Goal: Transaction & Acquisition: Purchase product/service

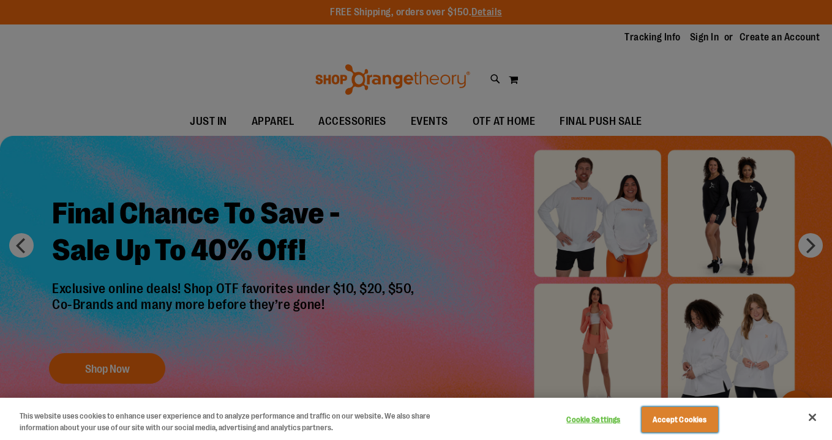
click at [660, 416] on button "Accept Cookies" at bounding box center [680, 420] width 77 height 26
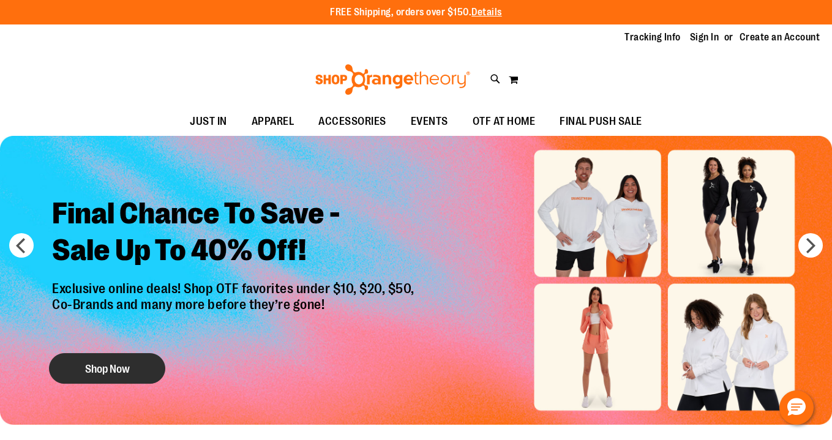
click at [128, 369] on button "Shop Now" at bounding box center [107, 368] width 116 height 31
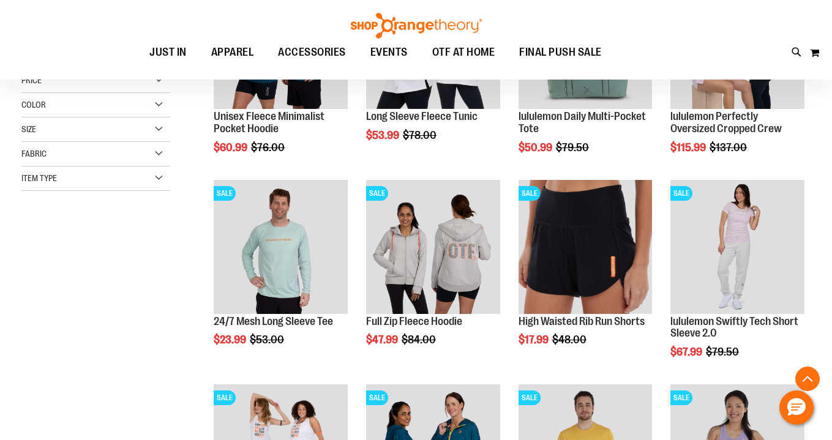
scroll to position [276, 0]
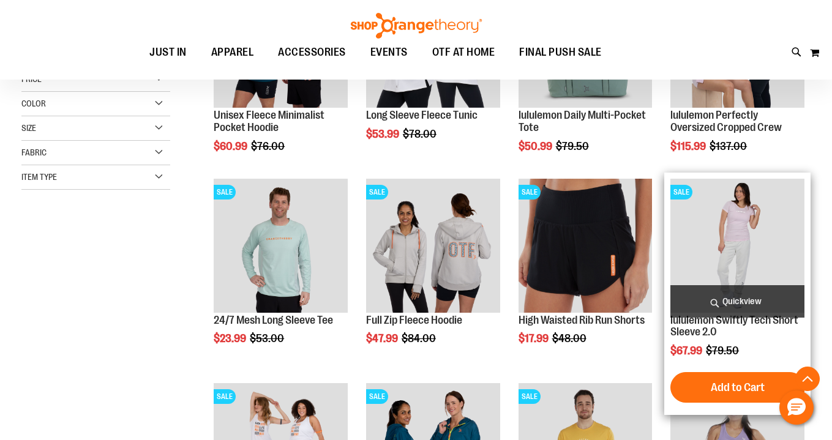
click at [723, 301] on span "Quickview" at bounding box center [738, 301] width 134 height 32
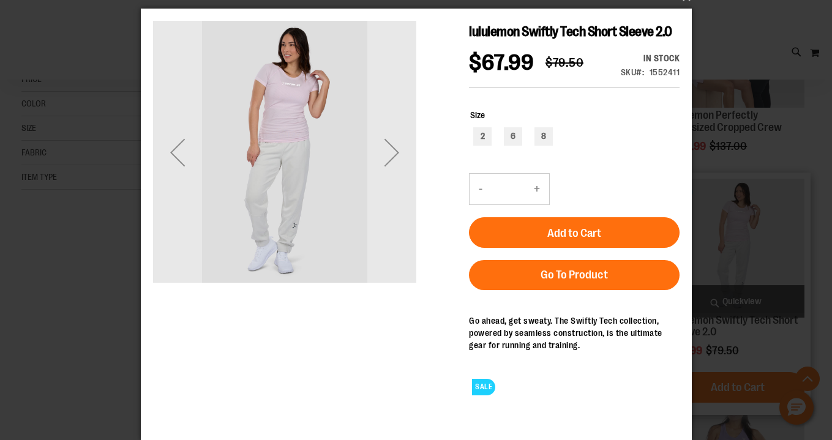
scroll to position [0, 0]
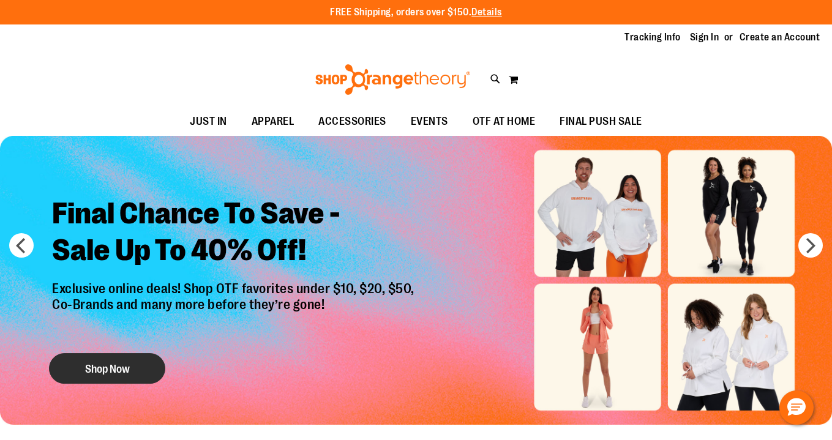
click at [124, 369] on button "Shop Now" at bounding box center [107, 368] width 116 height 31
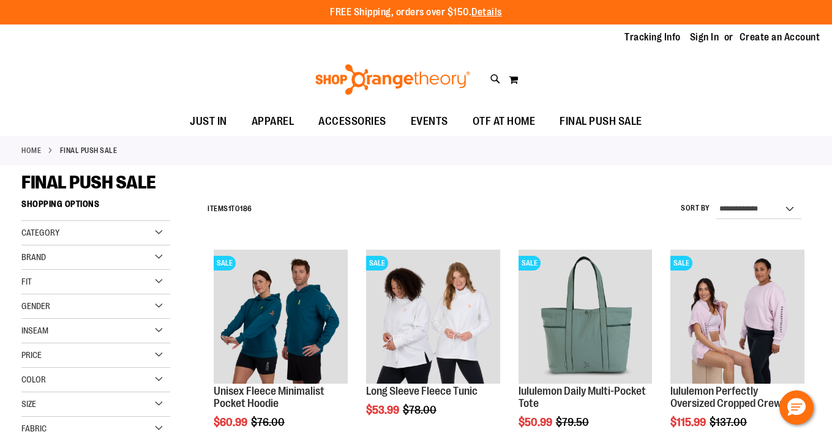
click at [158, 234] on div "Category" at bounding box center [95, 233] width 149 height 24
click at [158, 354] on div "Fit" at bounding box center [95, 355] width 149 height 24
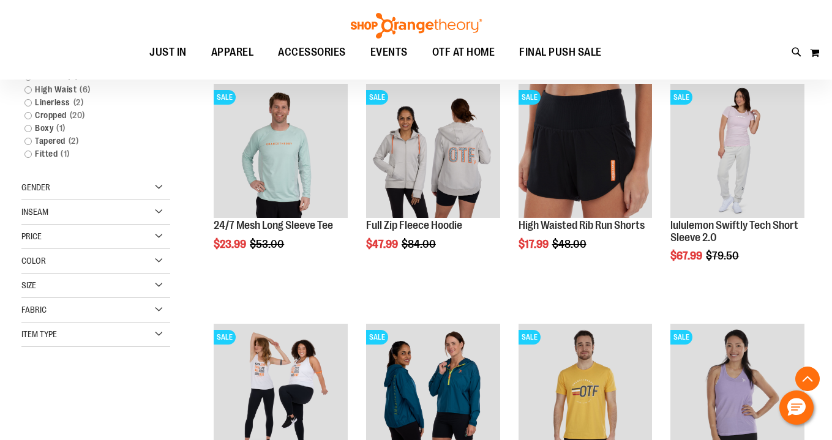
scroll to position [356, 0]
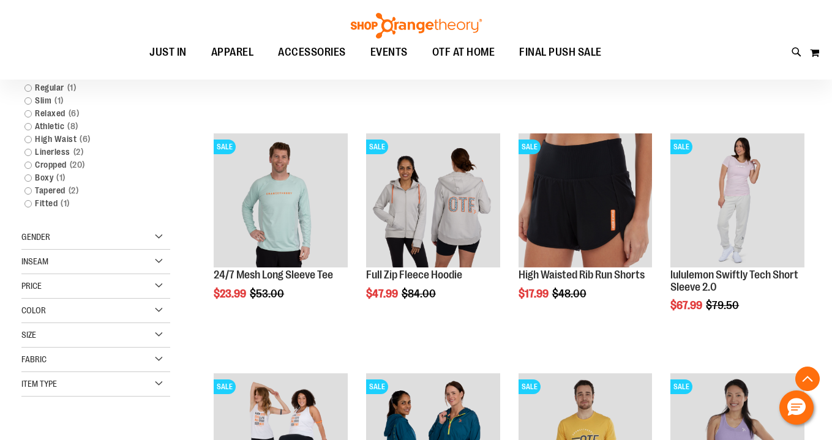
click at [159, 235] on div "Gender" at bounding box center [95, 237] width 149 height 24
click at [29, 276] on link "Women 102 items" at bounding box center [89, 275] width 143 height 13
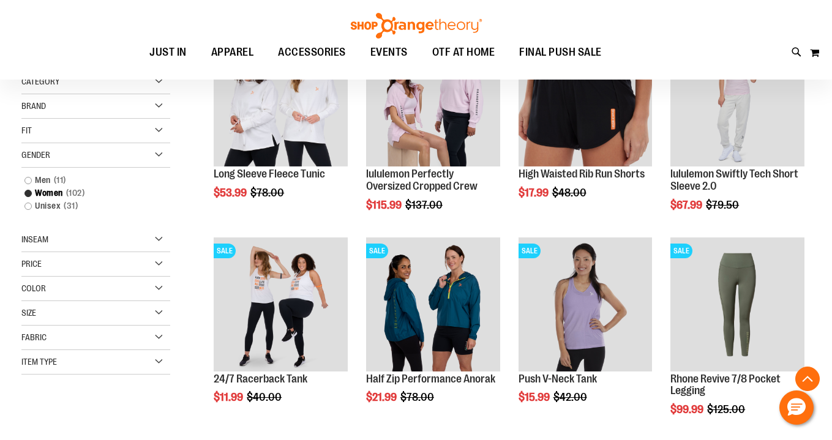
scroll to position [231, 0]
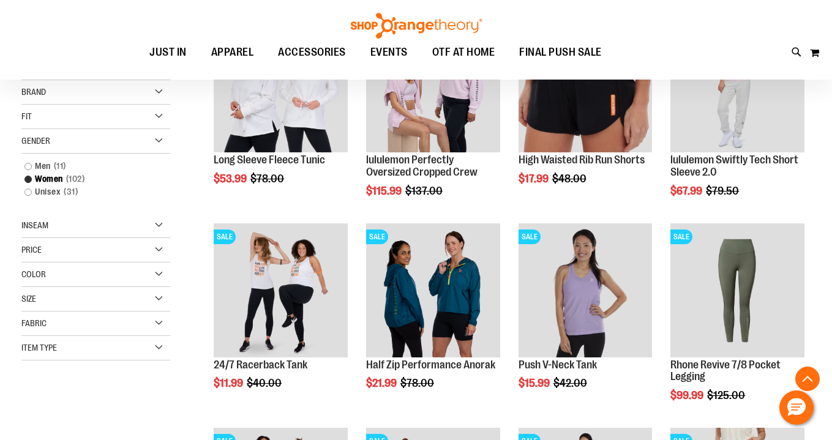
click at [158, 223] on div "Inseam" at bounding box center [95, 226] width 149 height 24
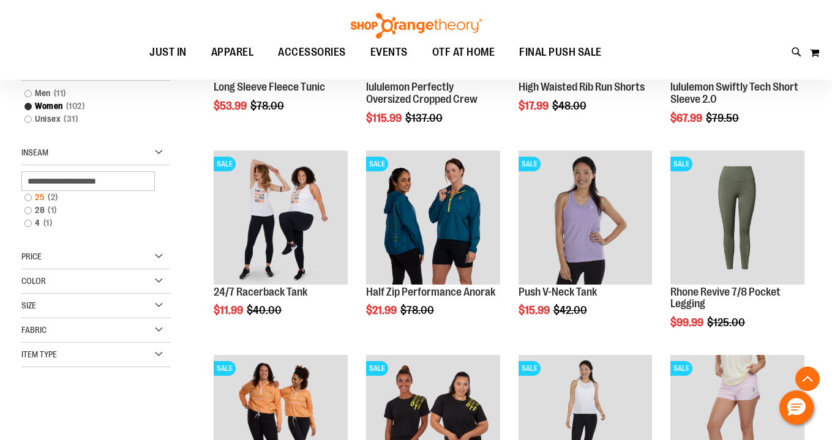
scroll to position [307, 0]
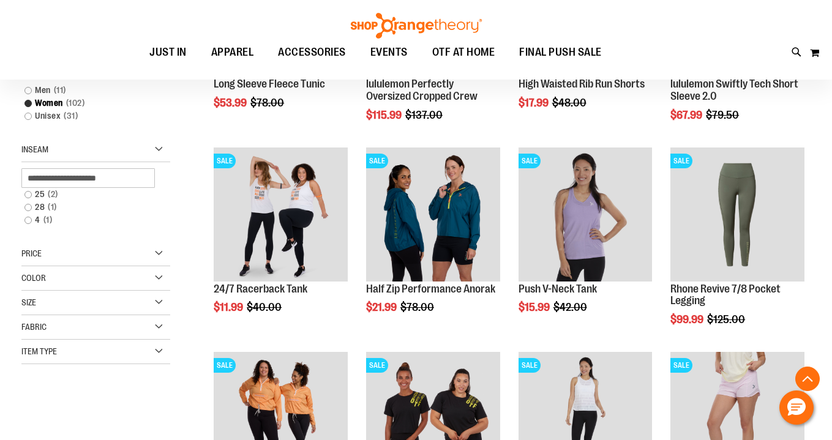
click at [159, 305] on div "Size" at bounding box center [95, 303] width 149 height 24
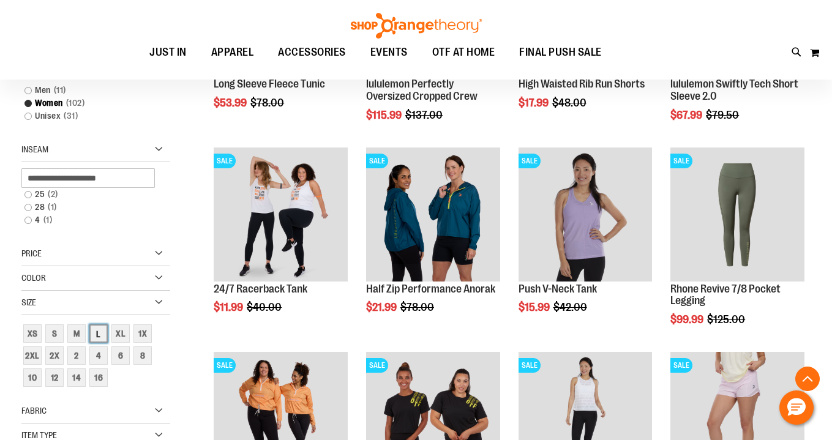
click at [100, 333] on div "L" at bounding box center [98, 334] width 18 height 18
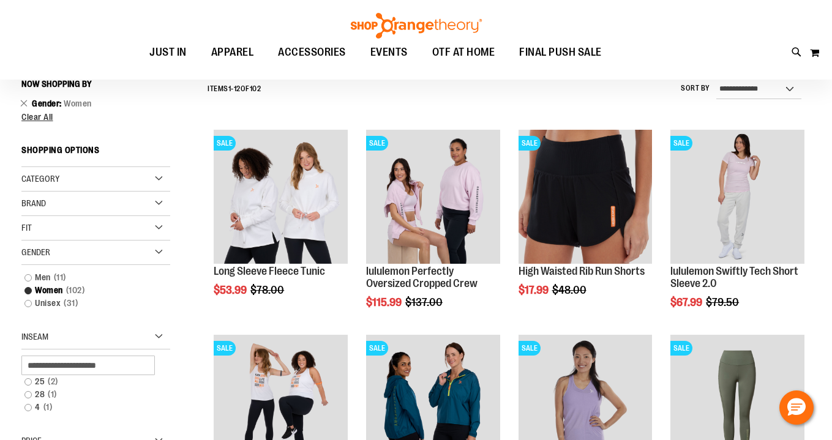
scroll to position [114, 0]
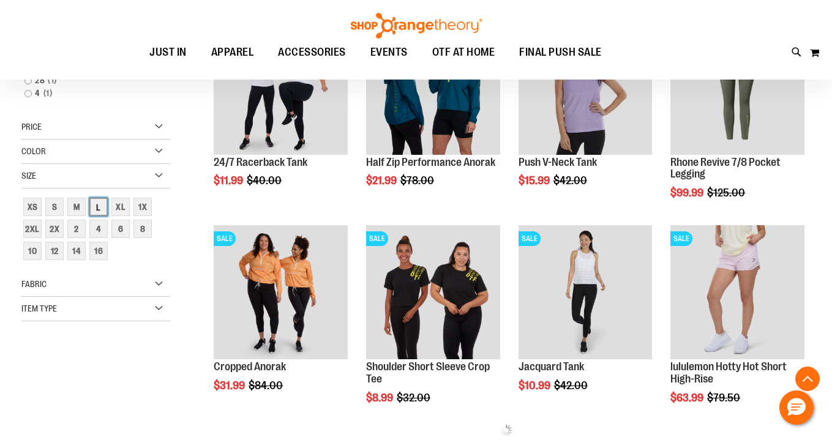
scroll to position [434, 0]
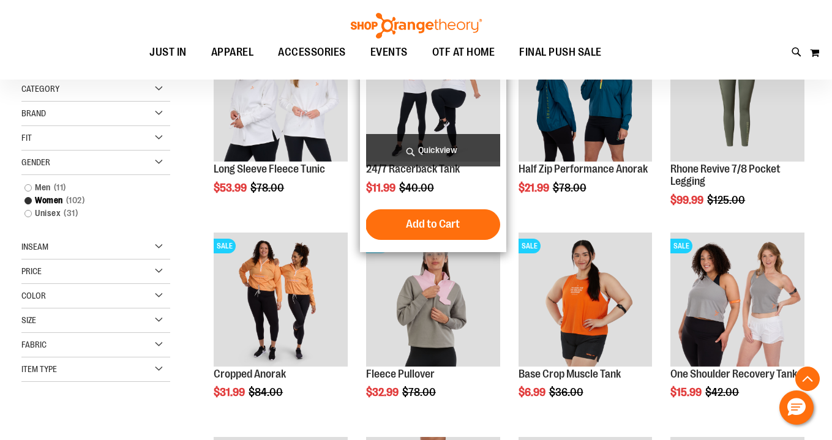
scroll to position [223, 0]
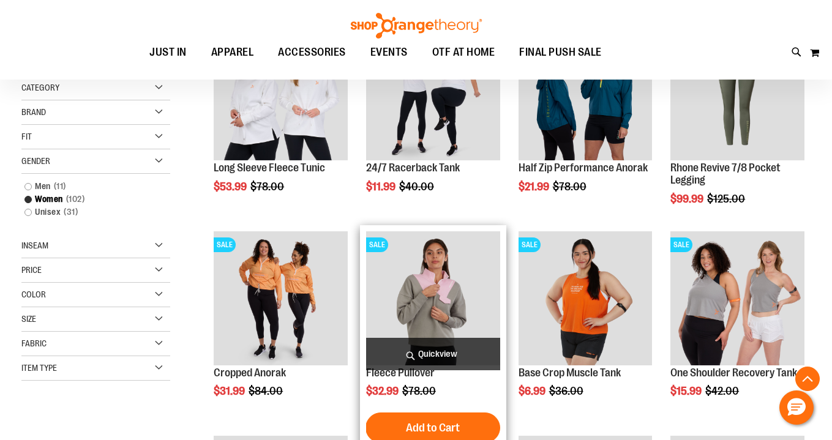
click at [443, 303] on img "product" at bounding box center [433, 298] width 134 height 134
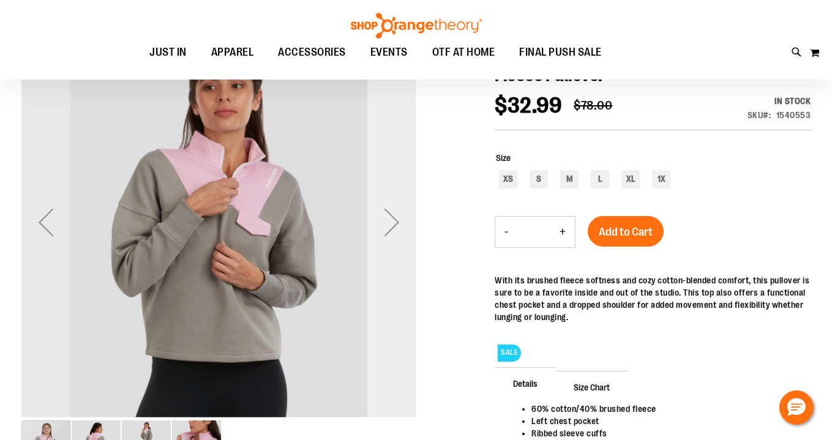
scroll to position [155, 0]
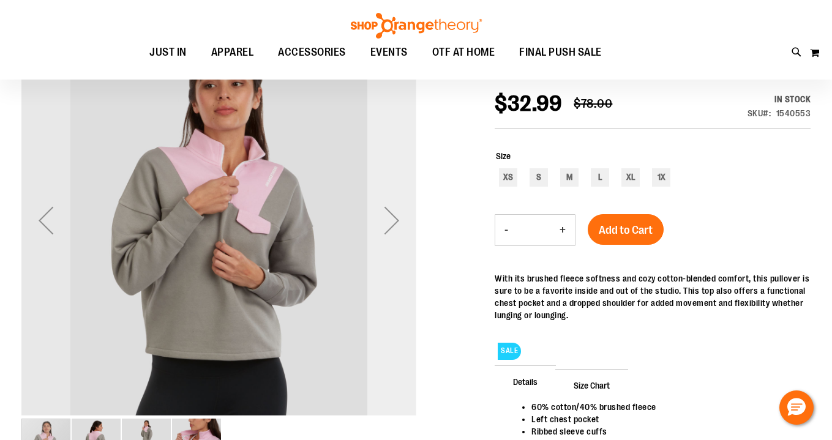
click at [396, 219] on div "Next" at bounding box center [391, 220] width 49 height 49
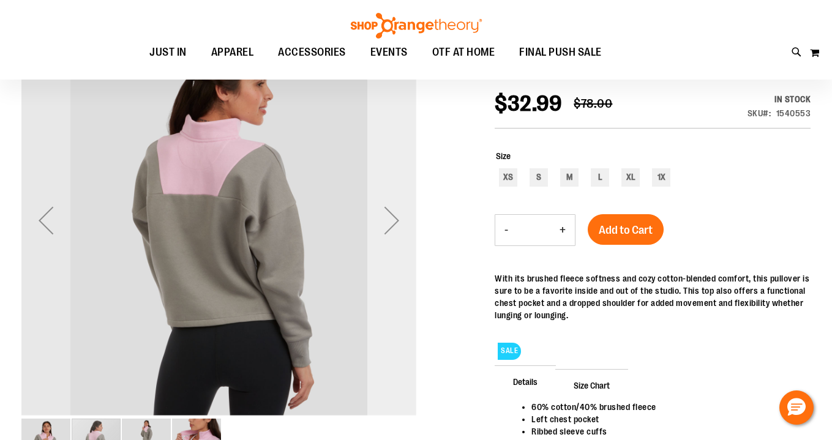
click at [396, 220] on div "Next" at bounding box center [391, 220] width 49 height 49
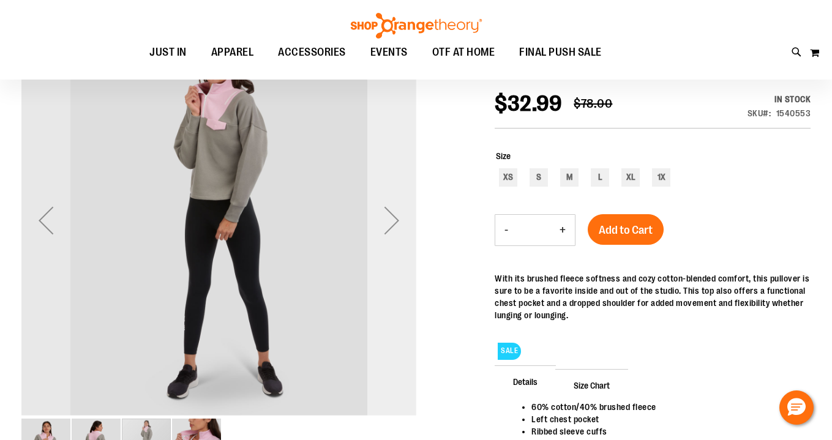
click at [397, 220] on div "Next" at bounding box center [391, 220] width 49 height 49
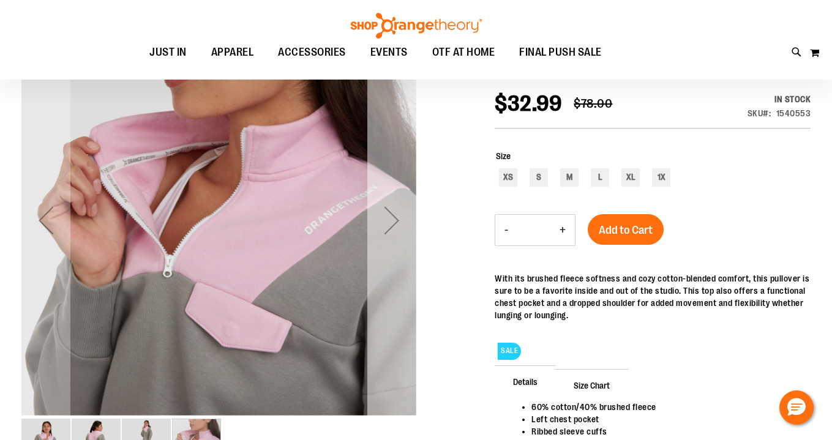
click at [397, 220] on div "Next" at bounding box center [391, 220] width 49 height 49
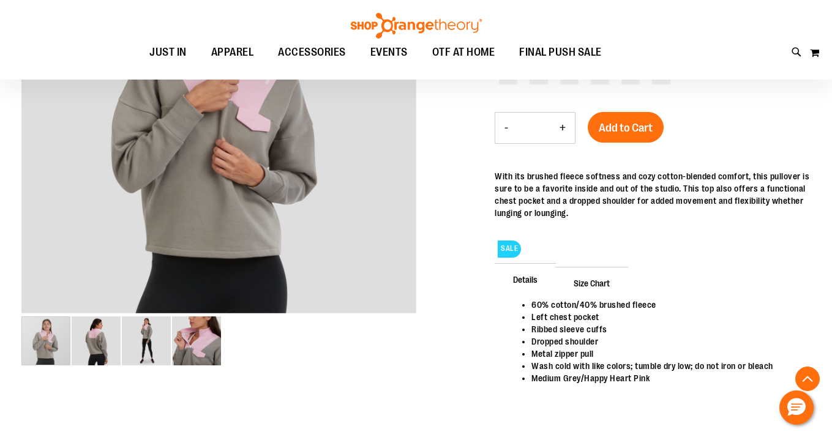
scroll to position [261, 0]
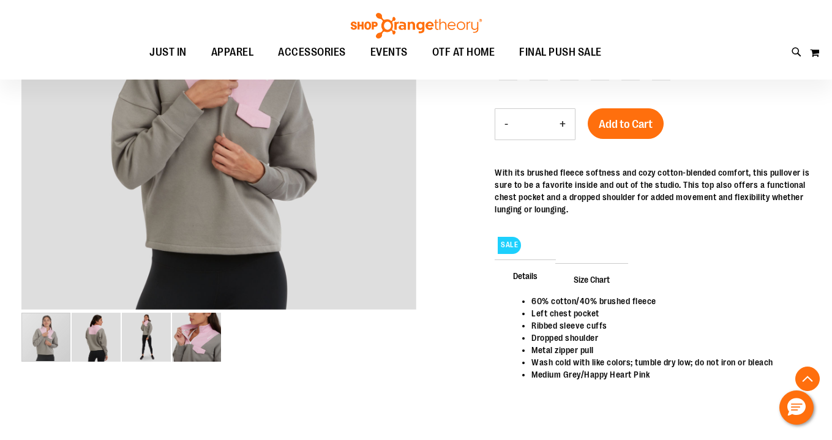
click at [579, 280] on span "Size Chart" at bounding box center [591, 279] width 73 height 32
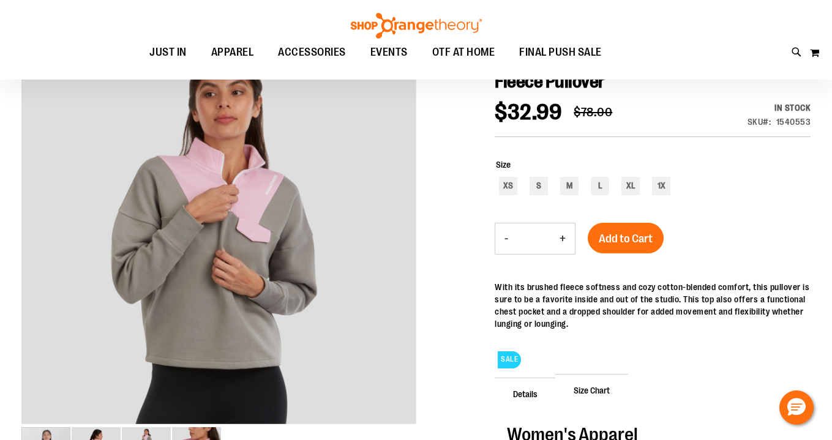
scroll to position [144, 0]
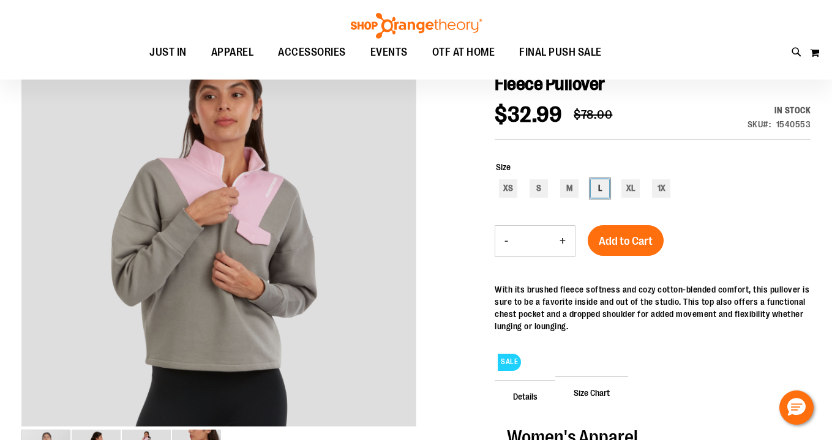
click at [598, 187] on div "L" at bounding box center [600, 188] width 18 height 18
type input "***"
click at [617, 244] on span "Add to Cart" at bounding box center [626, 241] width 54 height 13
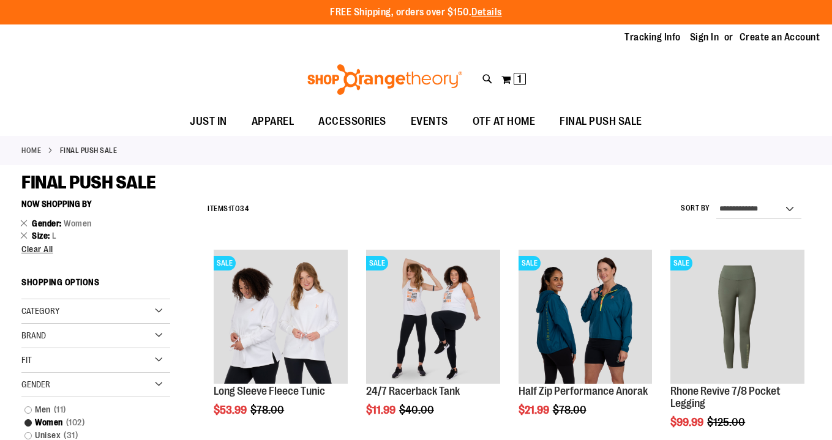
scroll to position [223, 0]
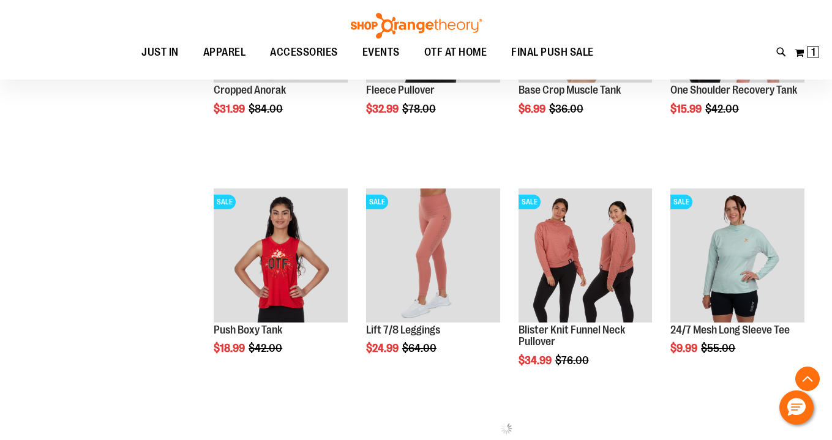
scroll to position [543, 0]
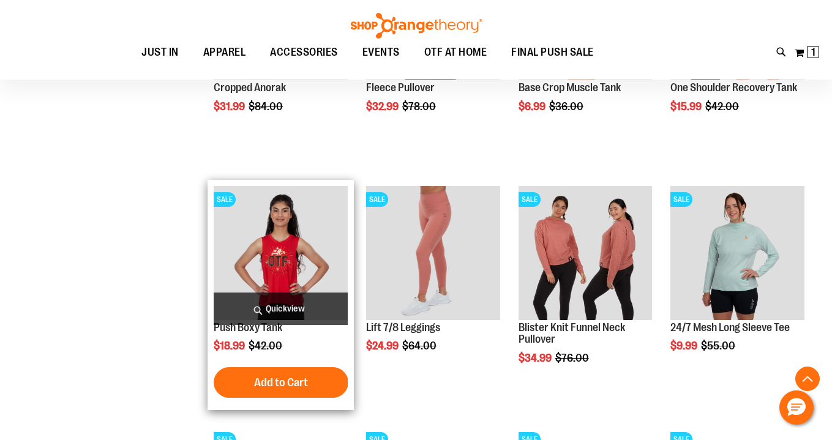
click at [262, 306] on span "Quickview" at bounding box center [281, 309] width 134 height 32
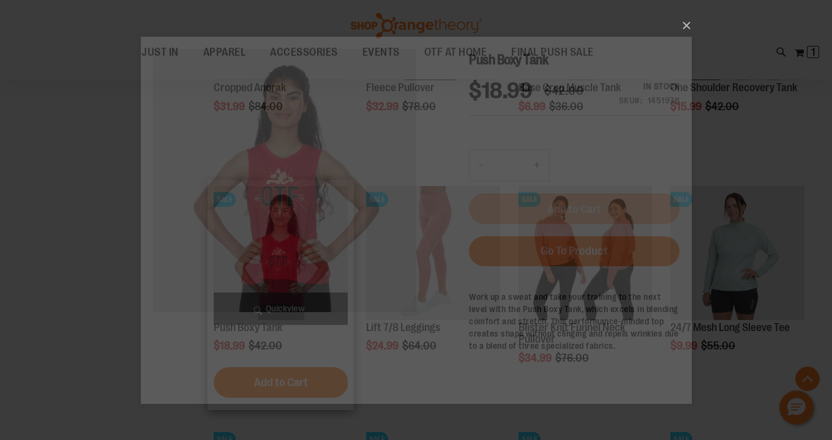
scroll to position [0, 0]
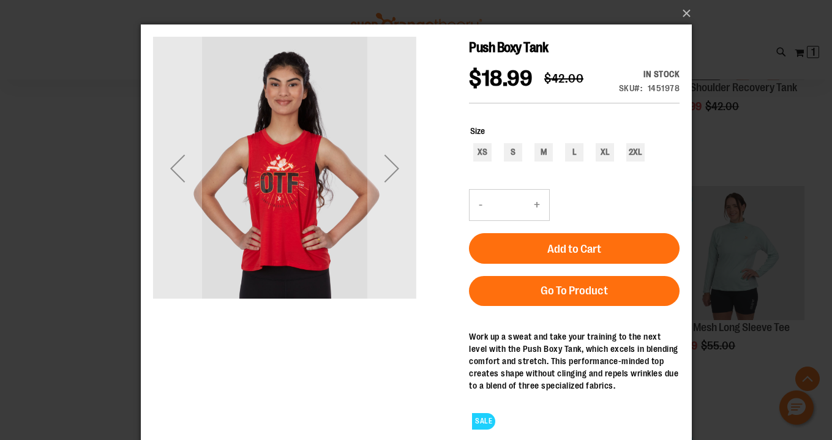
click at [266, 233] on img "carousel" at bounding box center [283, 167] width 263 height 263
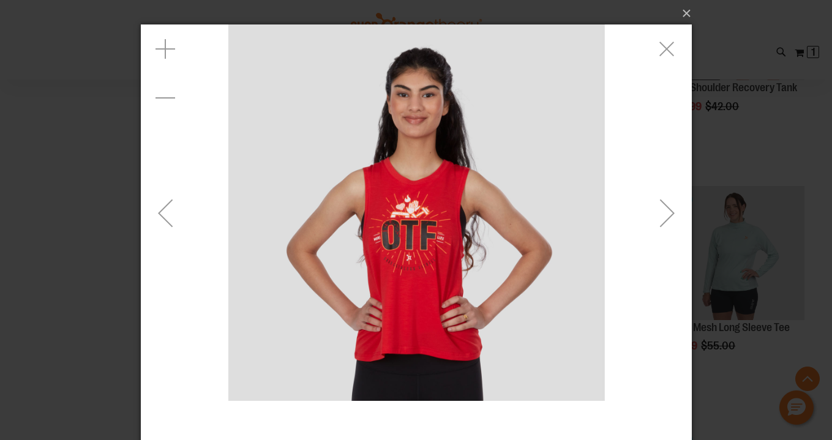
click at [388, 297] on img "carousel" at bounding box center [416, 212] width 377 height 377
click at [164, 50] on div "Zoom in" at bounding box center [164, 48] width 49 height 49
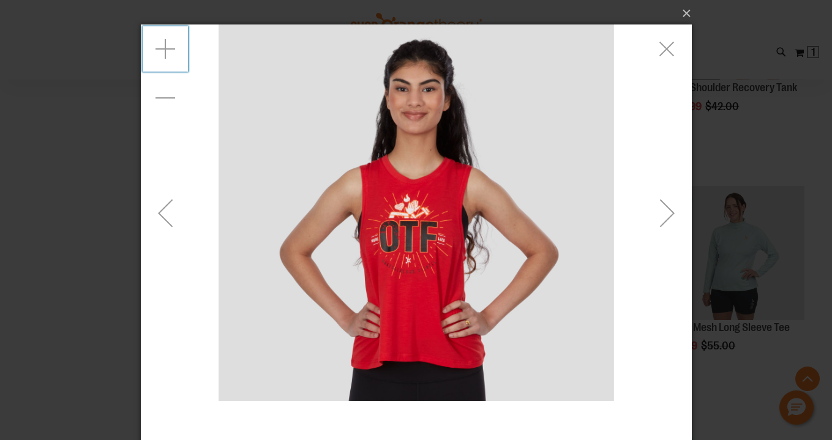
click at [164, 50] on div "Zoom in" at bounding box center [164, 48] width 49 height 49
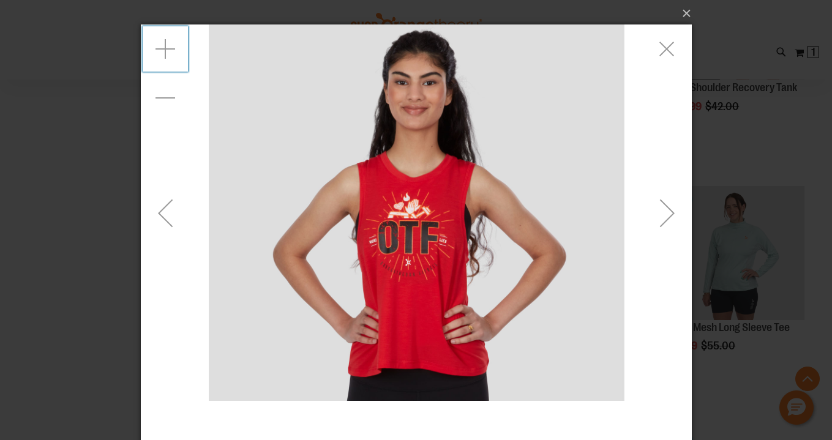
click at [164, 49] on div "Zoom in" at bounding box center [164, 48] width 49 height 49
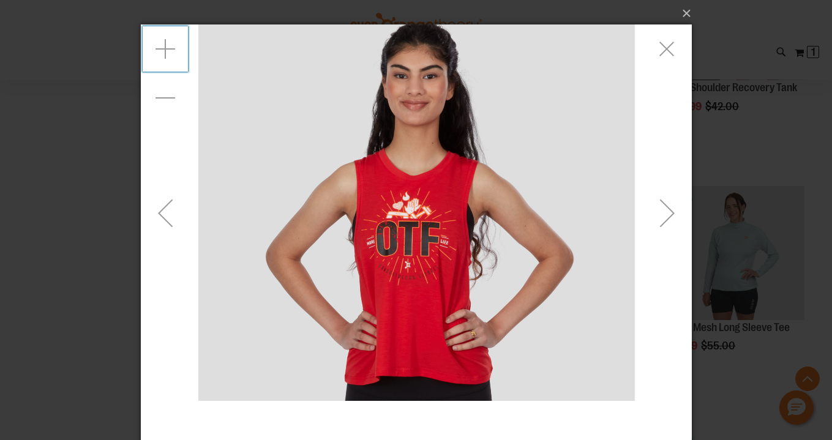
click at [164, 49] on div "Zoom in" at bounding box center [164, 48] width 49 height 49
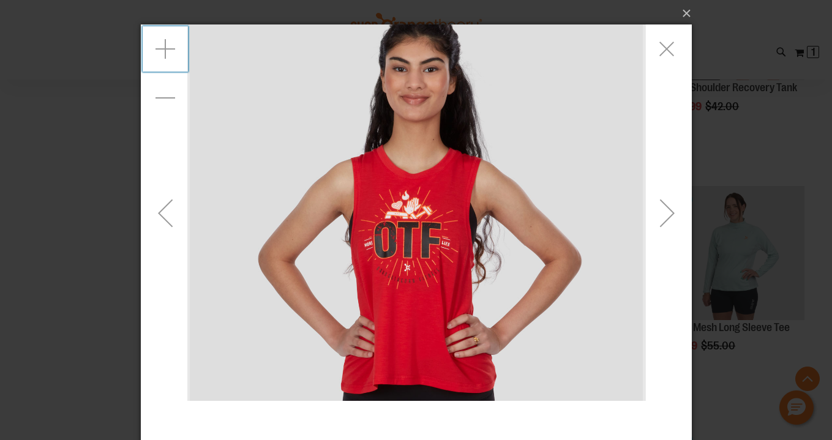
click at [164, 49] on div "Zoom in" at bounding box center [164, 48] width 49 height 49
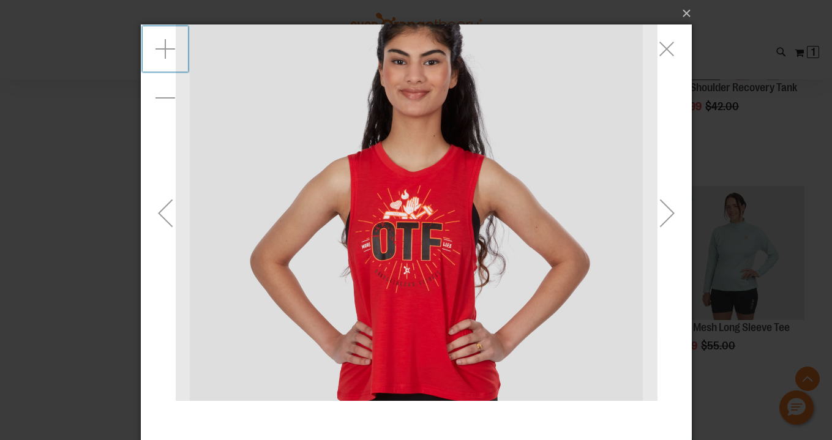
click at [665, 47] on div "Exit fullscreen" at bounding box center [666, 48] width 49 height 49
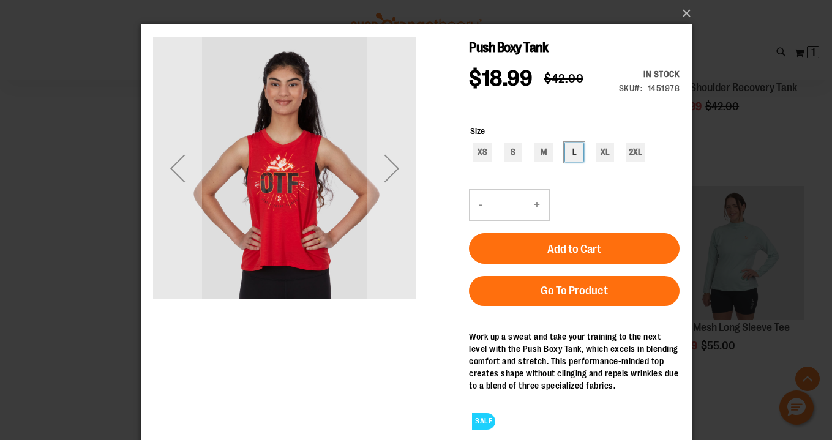
click at [575, 152] on div "L" at bounding box center [574, 152] width 18 height 18
type input "***"
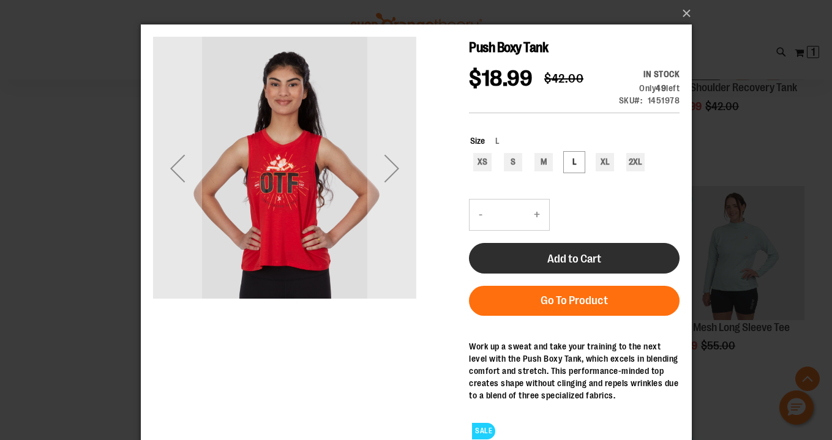
click at [554, 259] on span "Add to Cart" at bounding box center [574, 258] width 54 height 13
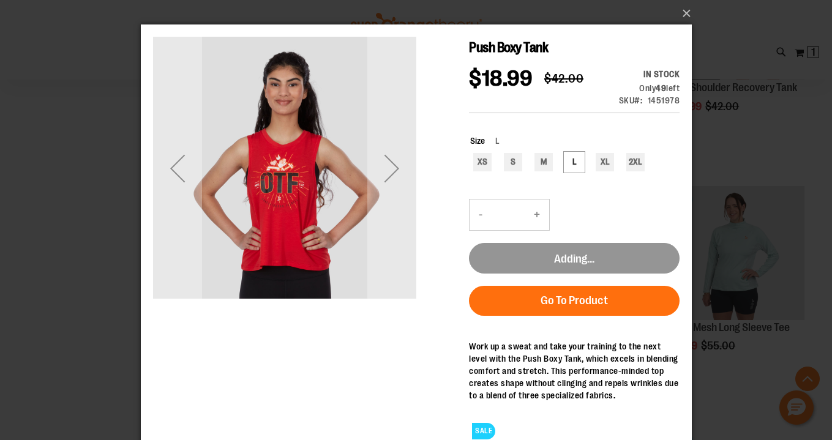
click at [554, 259] on div "Adding..." at bounding box center [573, 236] width 211 height 75
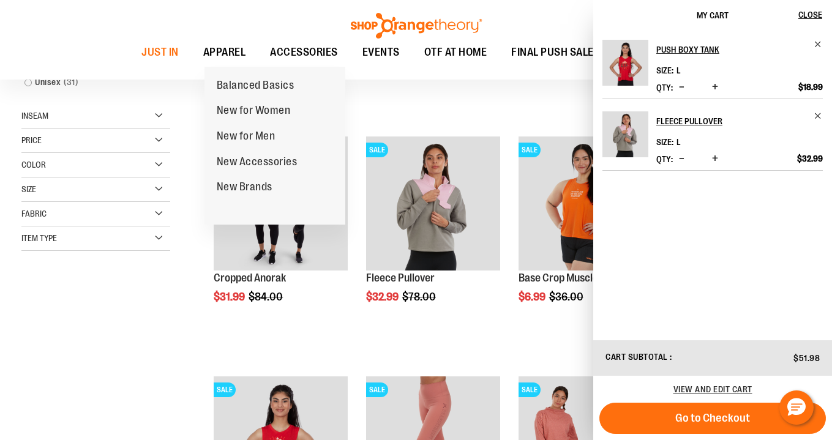
scroll to position [353, 0]
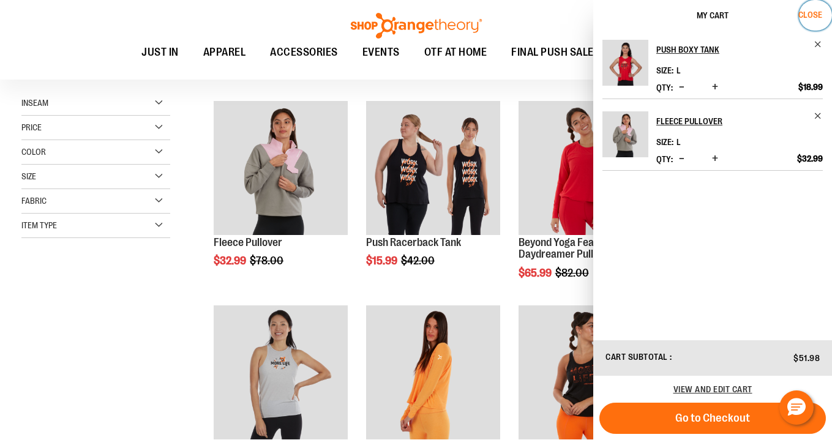
click at [814, 14] on span "Close" at bounding box center [811, 15] width 24 height 10
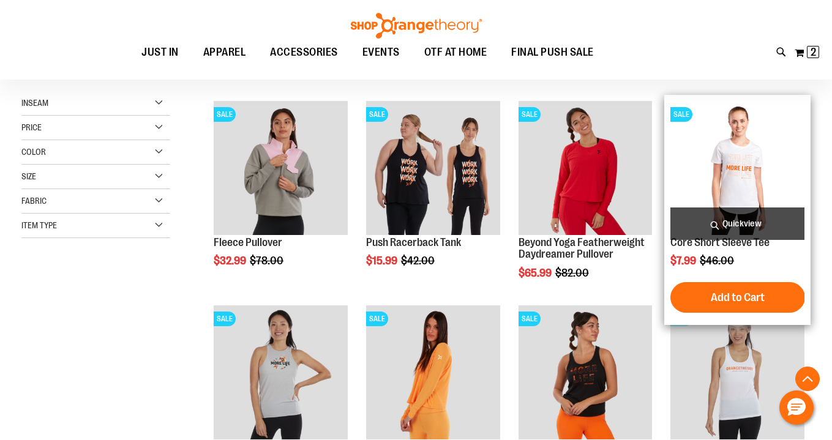
click at [742, 197] on img "product" at bounding box center [738, 168] width 134 height 134
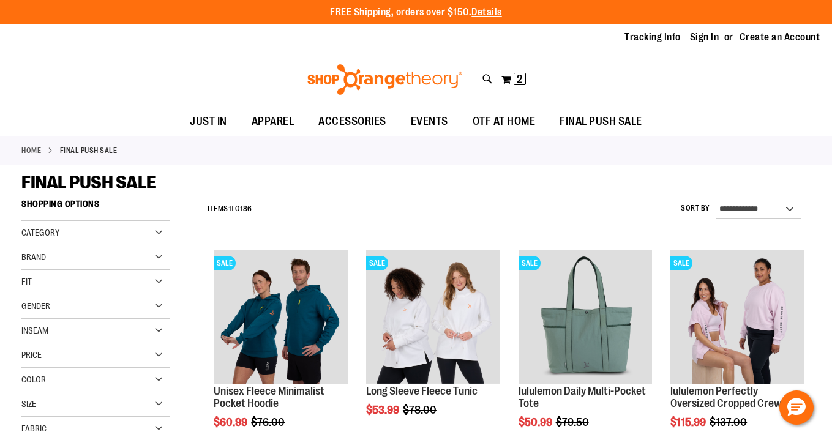
scroll to position [353, 0]
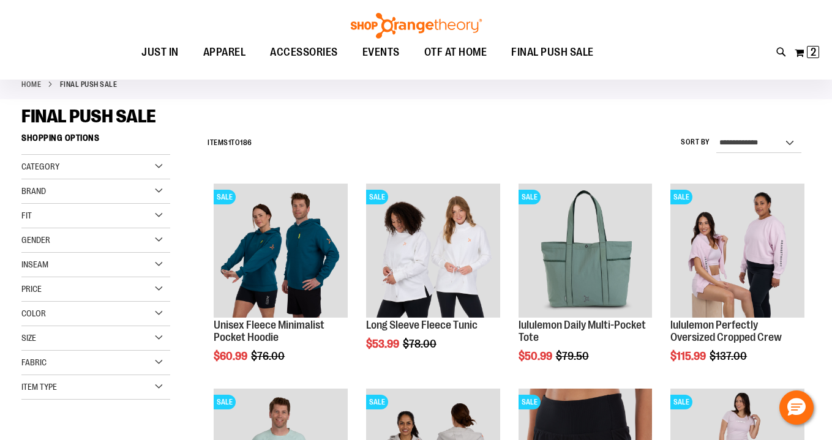
scroll to position [69, 0]
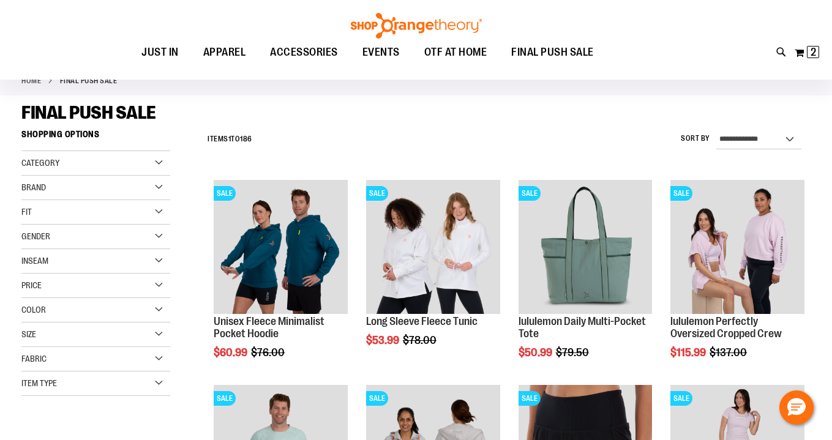
click at [160, 335] on div "Size" at bounding box center [95, 335] width 149 height 24
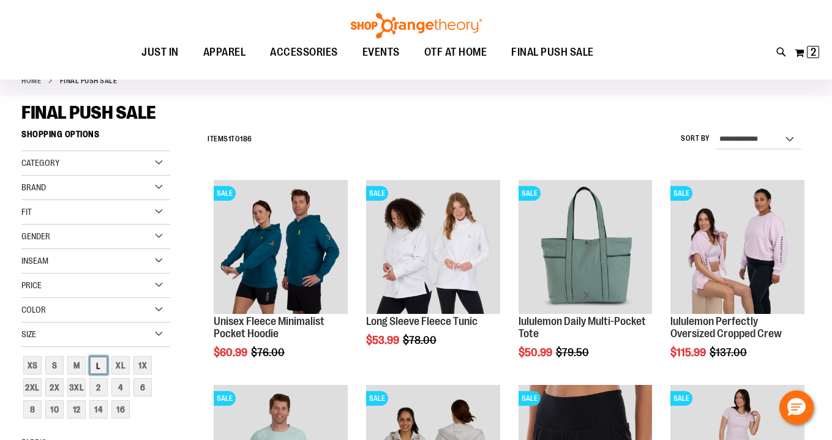
click at [100, 365] on div "L" at bounding box center [98, 365] width 18 height 18
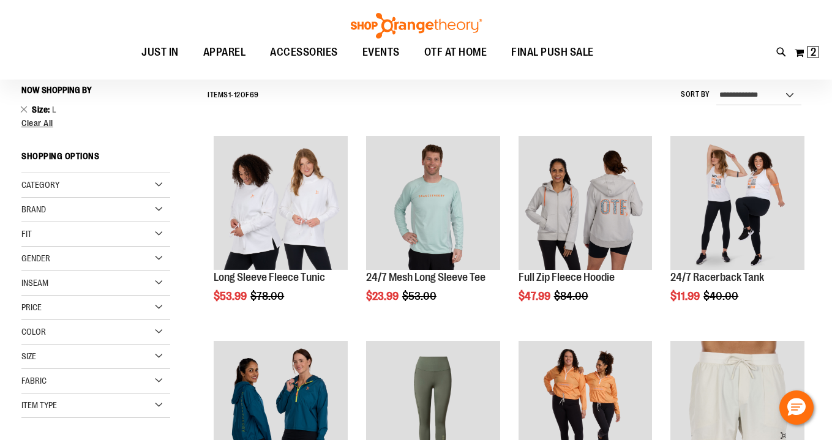
scroll to position [114, 0]
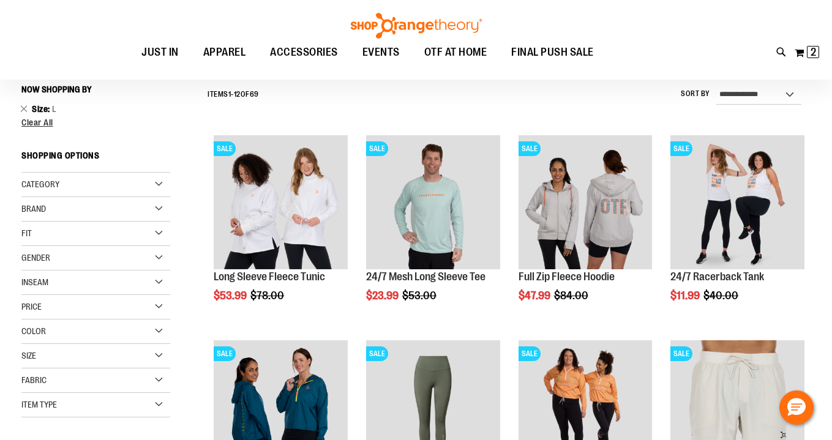
click at [159, 257] on div "Gender" at bounding box center [95, 258] width 149 height 24
click at [30, 295] on link "Women 34 items" at bounding box center [89, 296] width 143 height 13
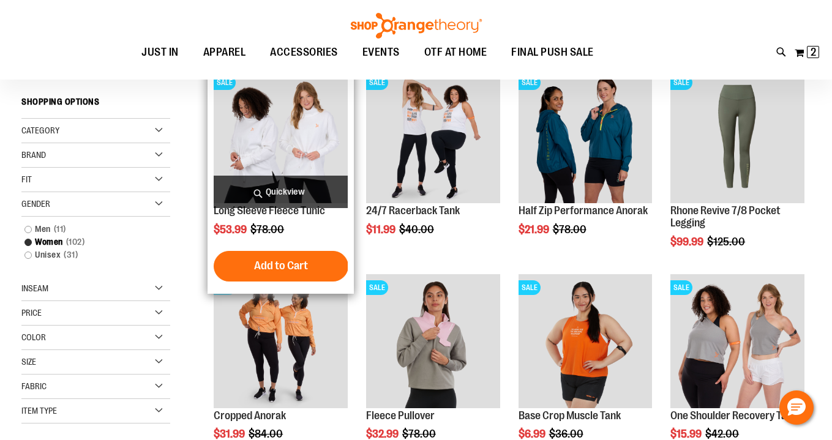
scroll to position [181, 0]
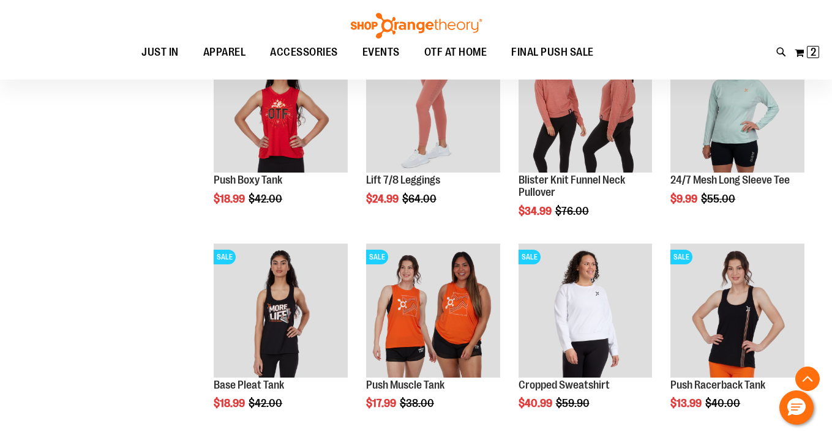
scroll to position [621, 0]
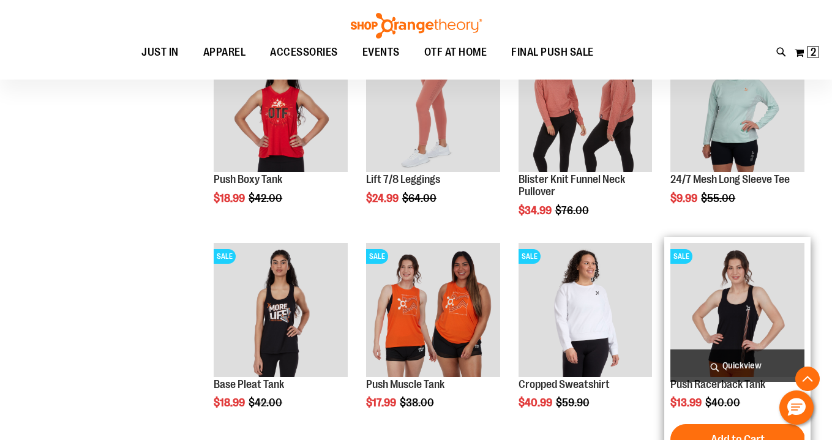
click at [739, 322] on img "product" at bounding box center [738, 310] width 134 height 134
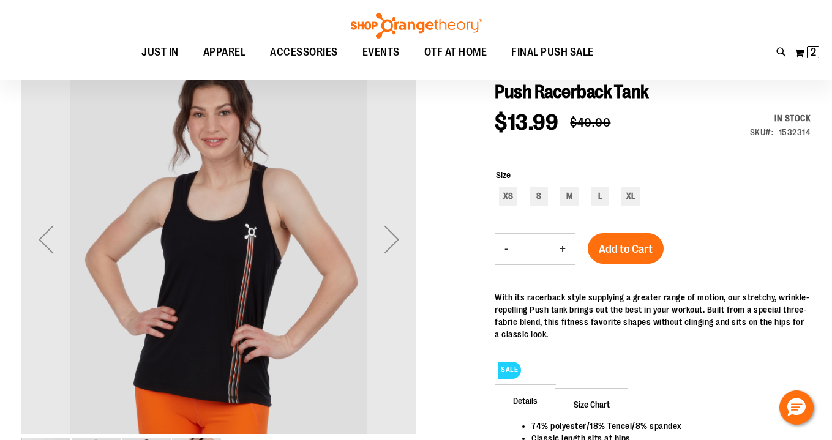
scroll to position [135, 0]
click at [601, 199] on div "L" at bounding box center [600, 197] width 18 height 18
type input "***"
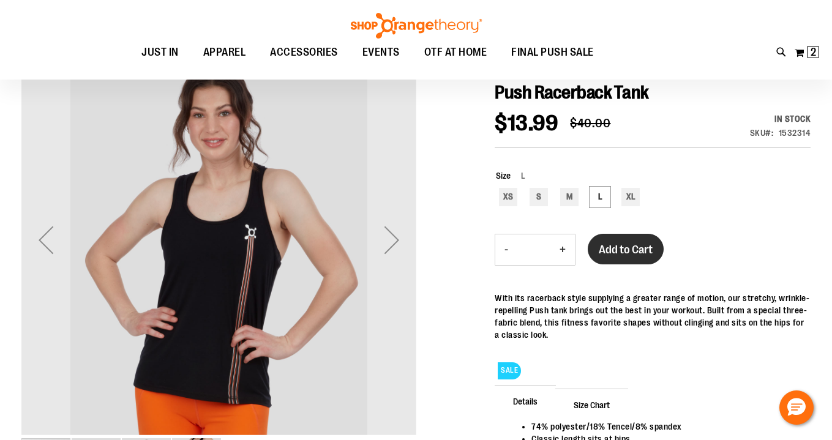
click at [610, 249] on span "Add to Cart" at bounding box center [626, 249] width 54 height 13
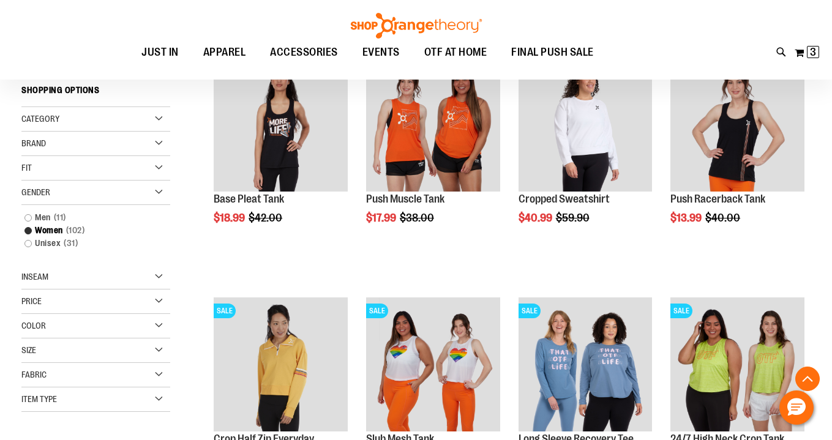
scroll to position [239, 0]
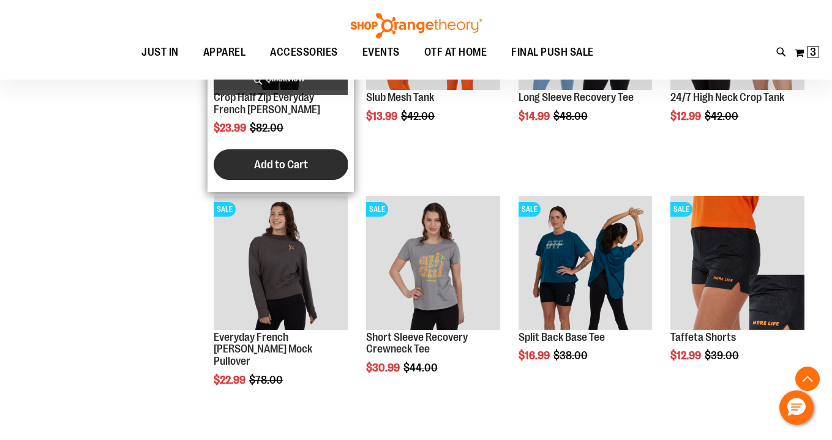
scroll to position [562, 0]
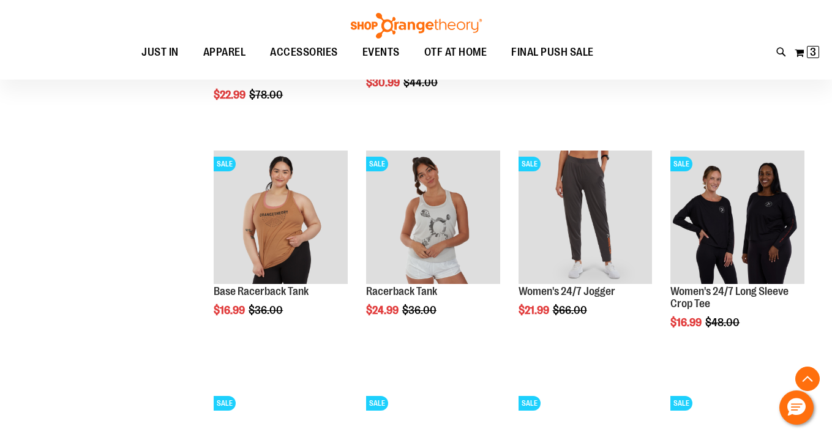
scroll to position [848, 0]
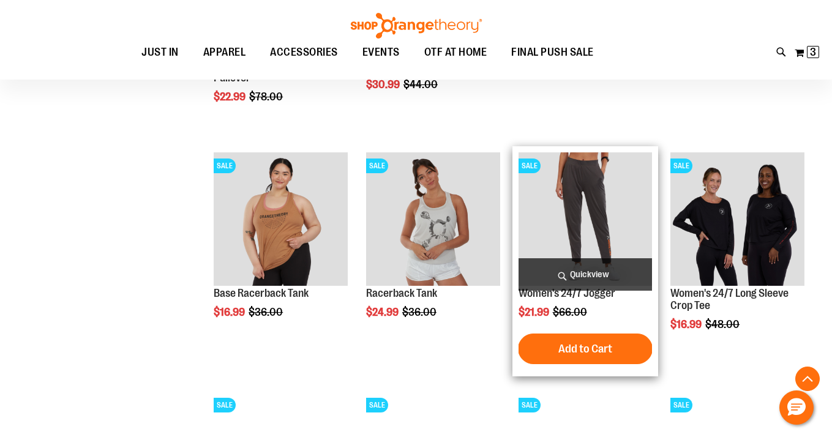
click at [559, 275] on span "Quickview" at bounding box center [586, 274] width 134 height 32
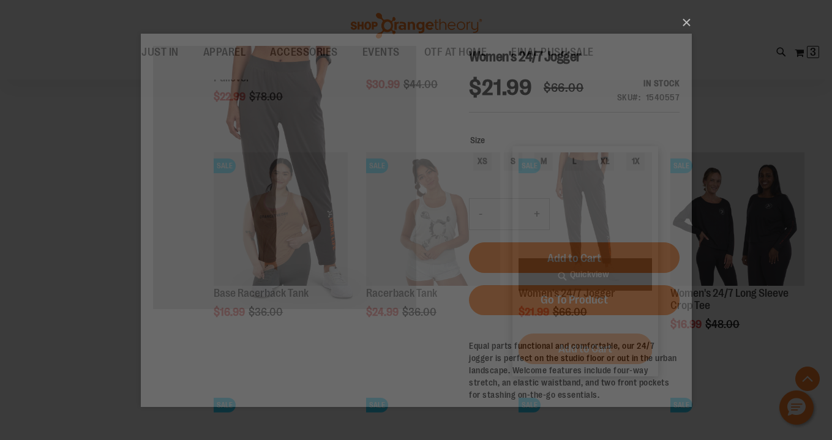
scroll to position [0, 0]
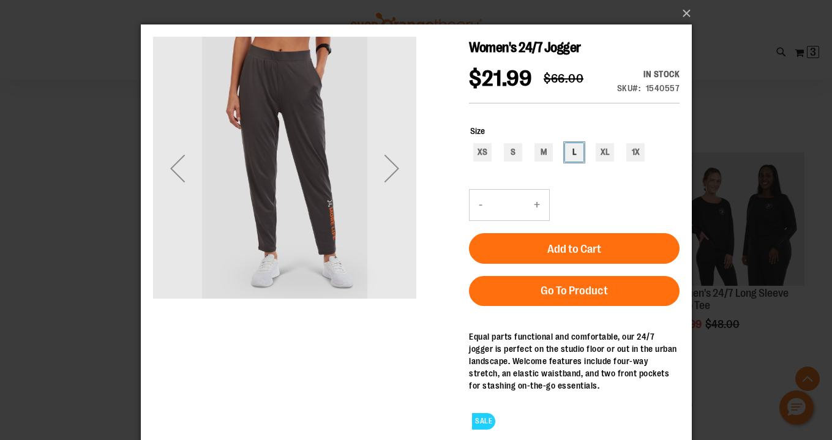
click at [573, 162] on div "L" at bounding box center [574, 152] width 18 height 18
type input "***"
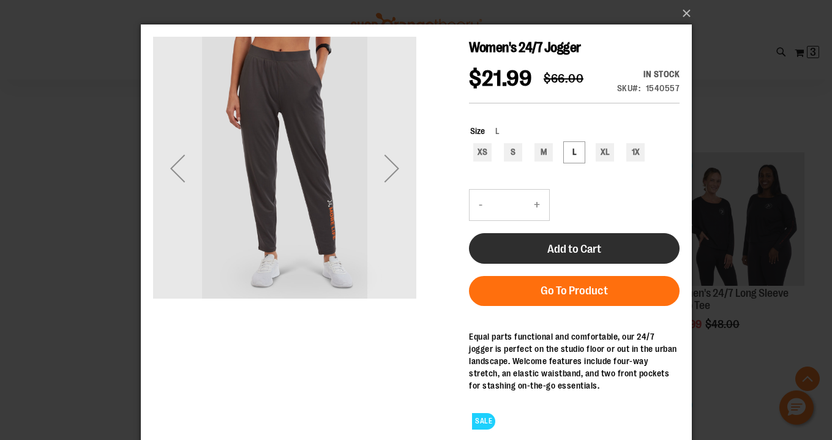
click at [576, 256] on span "Add to Cart" at bounding box center [574, 249] width 54 height 13
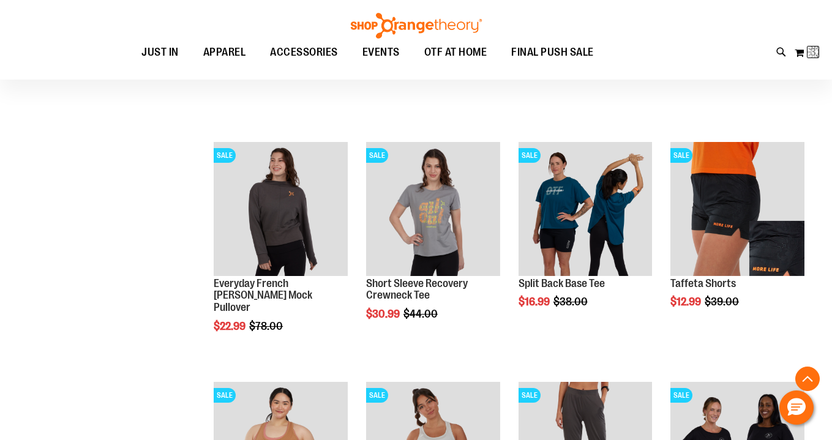
click at [685, 10] on div "Toggle Nav Search Popular Suggestions Advanced Search" at bounding box center [416, 40] width 832 height 80
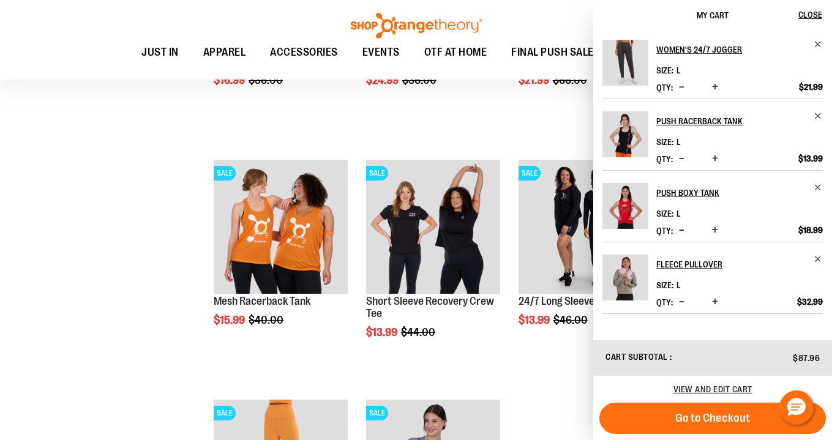
scroll to position [1071, 0]
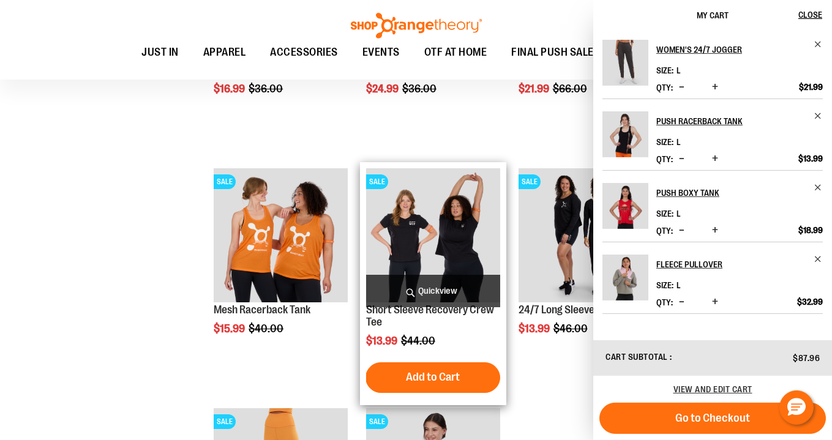
click at [409, 241] on img "product" at bounding box center [433, 235] width 134 height 134
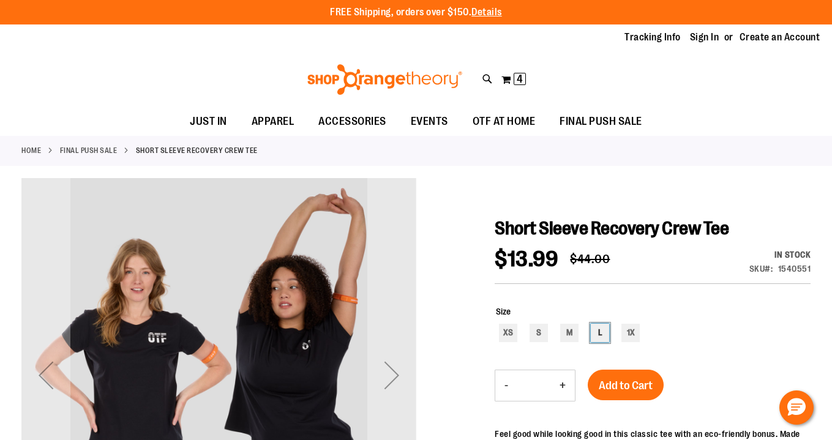
click at [600, 333] on div "L" at bounding box center [600, 333] width 18 height 18
type input "***"
click at [617, 384] on span "Add to Cart" at bounding box center [626, 385] width 54 height 13
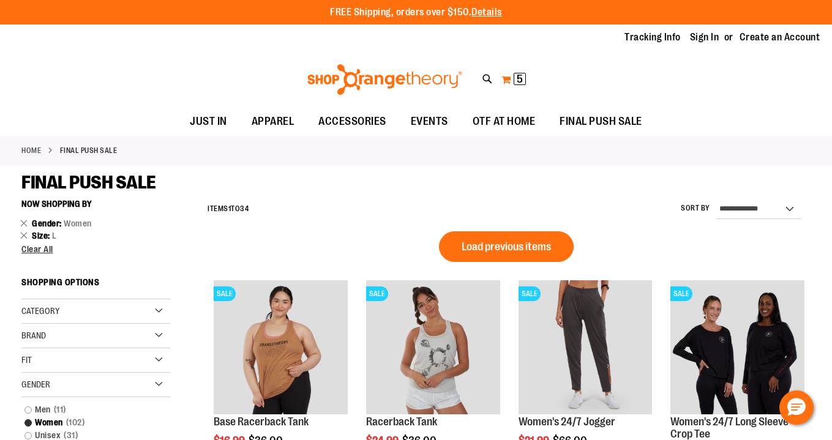
click at [519, 78] on span "5" at bounding box center [520, 79] width 6 height 12
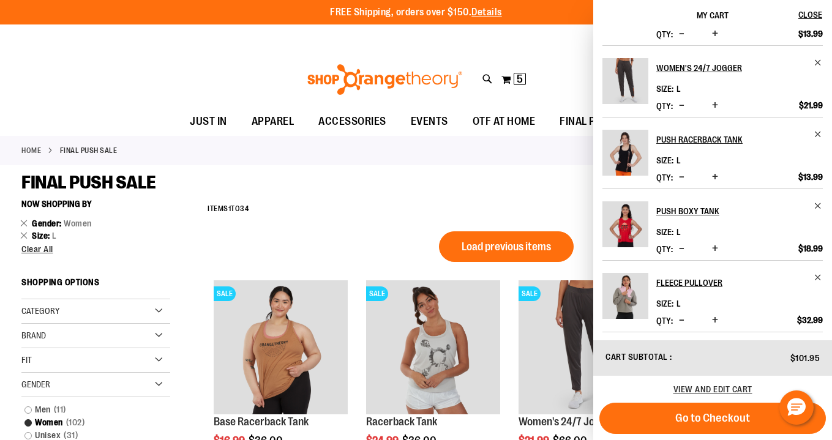
scroll to position [58, 0]
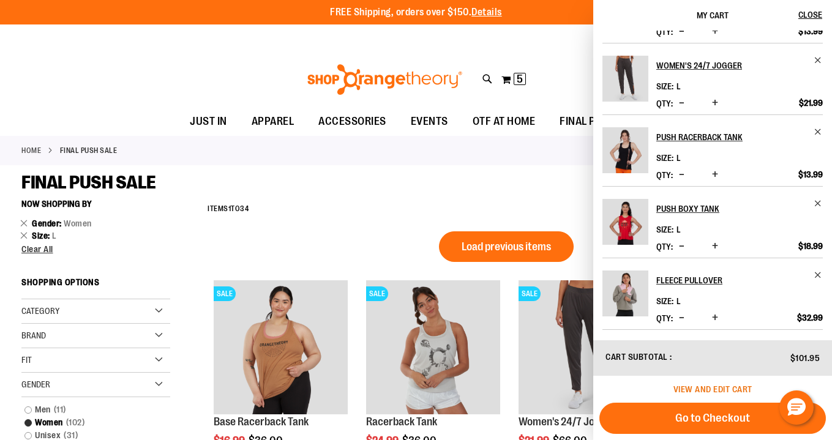
click at [687, 388] on span "View and edit cart" at bounding box center [713, 390] width 79 height 10
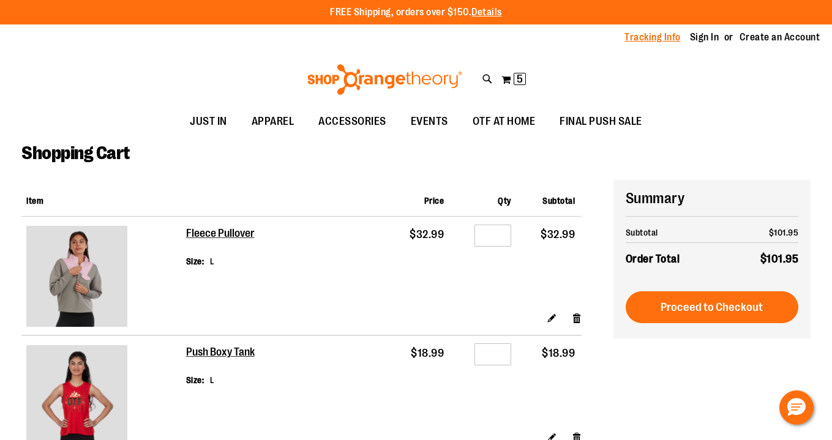
click at [642, 35] on link "Tracking Info" at bounding box center [653, 37] width 56 height 13
